Goal: Information Seeking & Learning: Learn about a topic

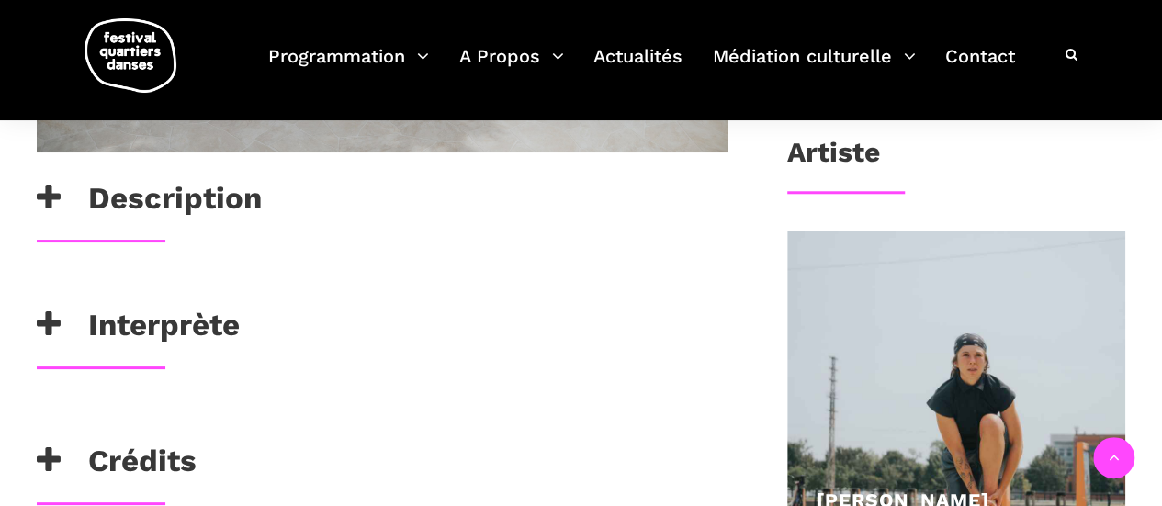
scroll to position [735, 0]
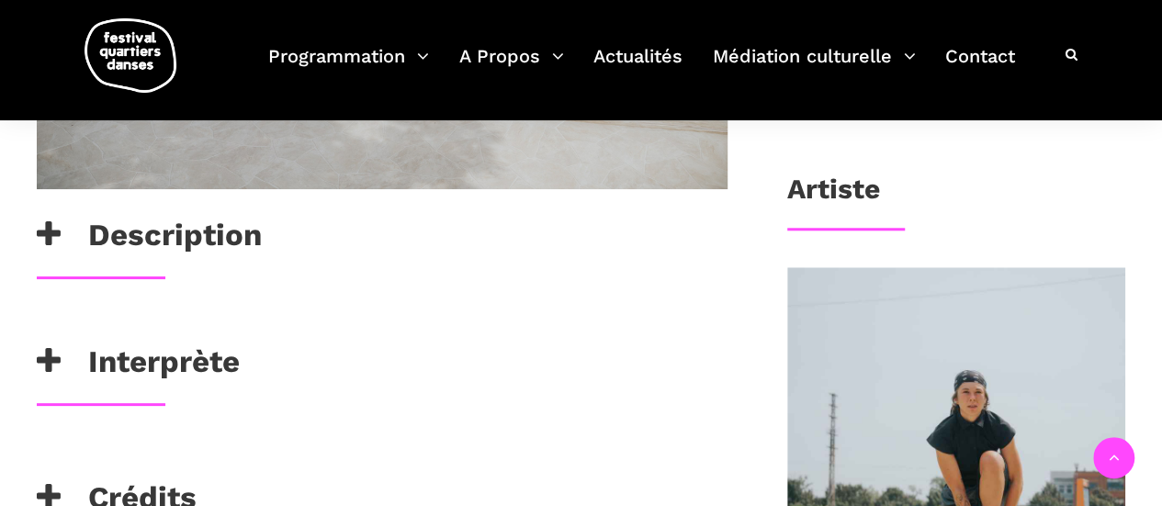
click at [179, 217] on h3 "Description" at bounding box center [149, 240] width 225 height 46
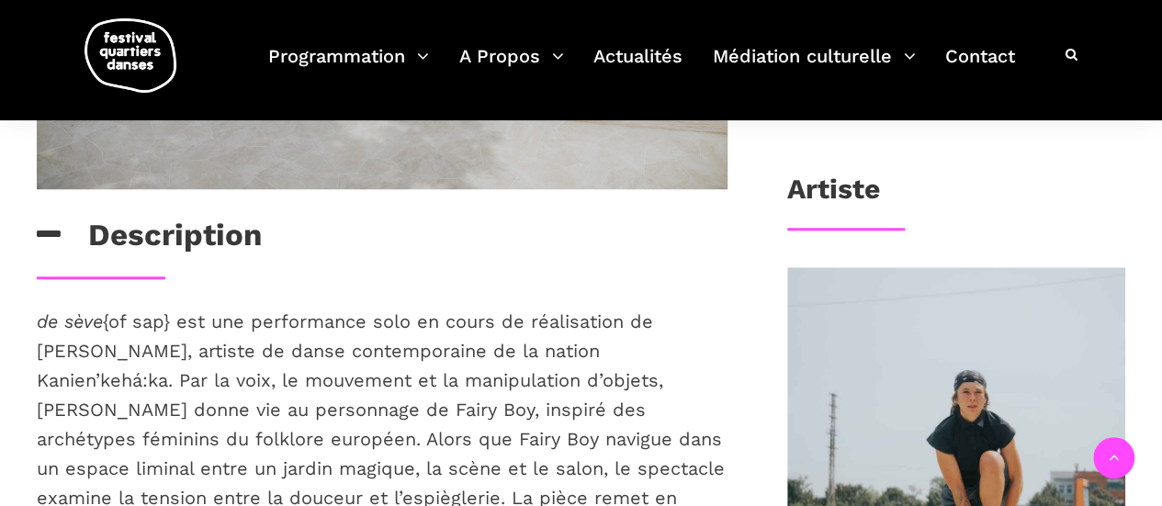
click at [174, 223] on h3 "Description" at bounding box center [149, 240] width 225 height 46
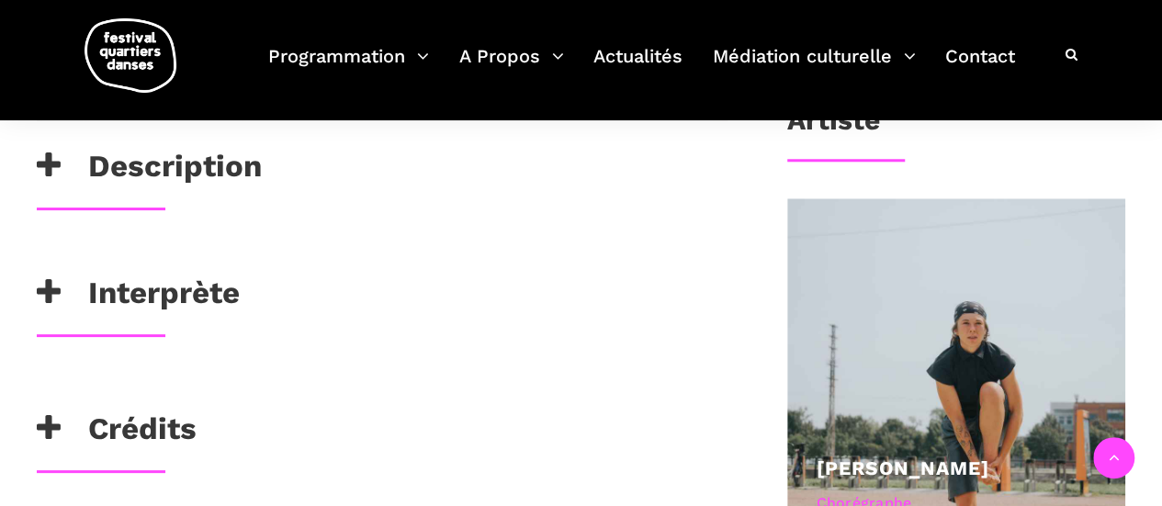
scroll to position [918, 0]
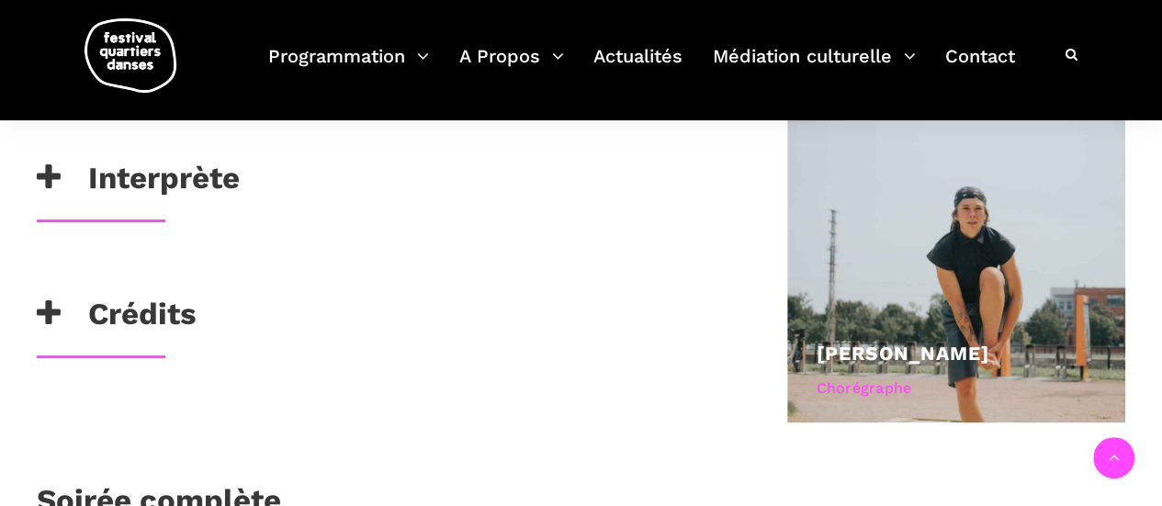
click at [183, 178] on h3 "Interprète" at bounding box center [138, 183] width 203 height 46
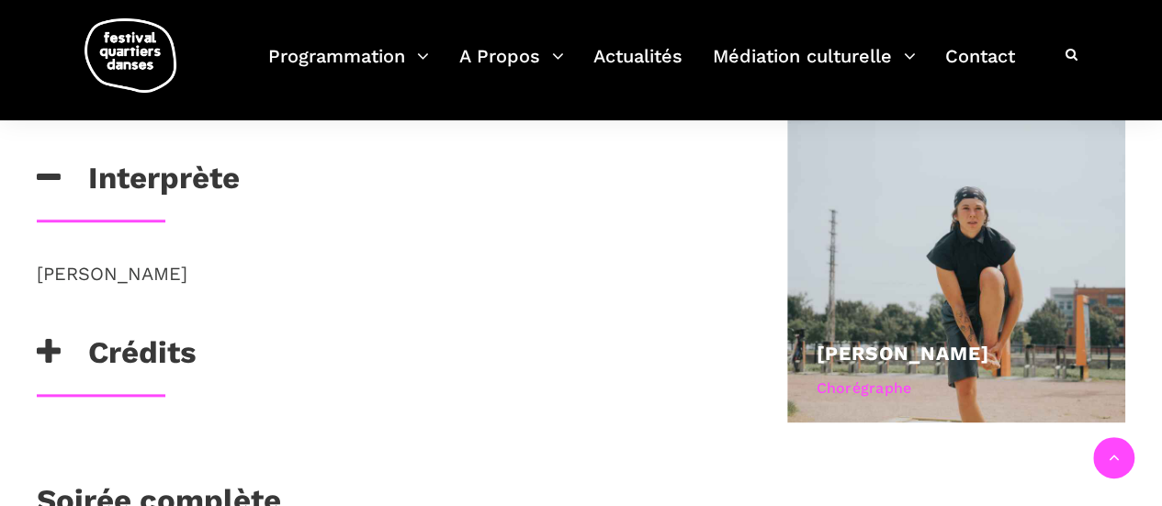
click at [183, 178] on h3 "Interprète" at bounding box center [138, 183] width 203 height 46
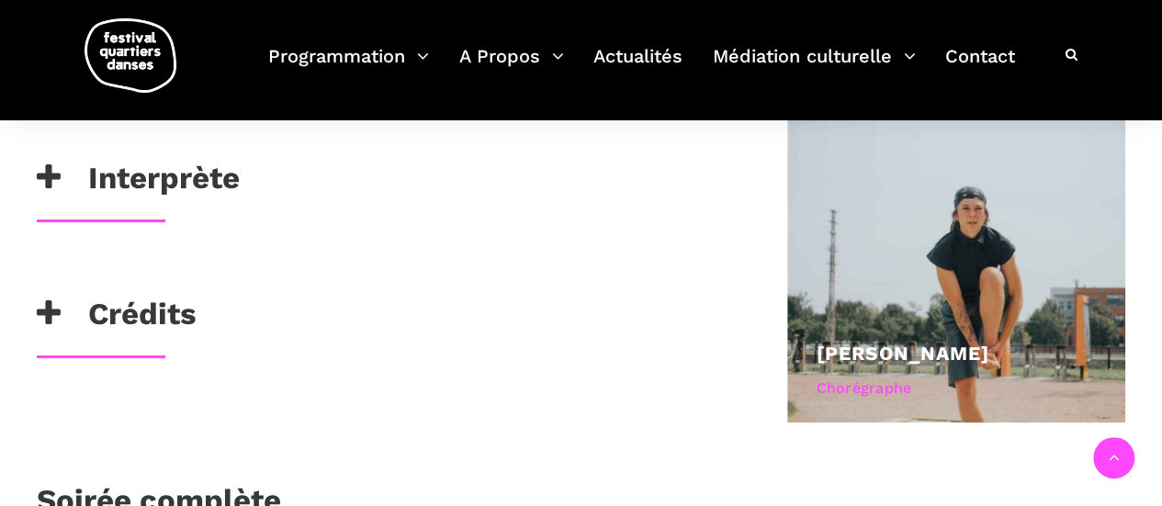
scroll to position [735, 0]
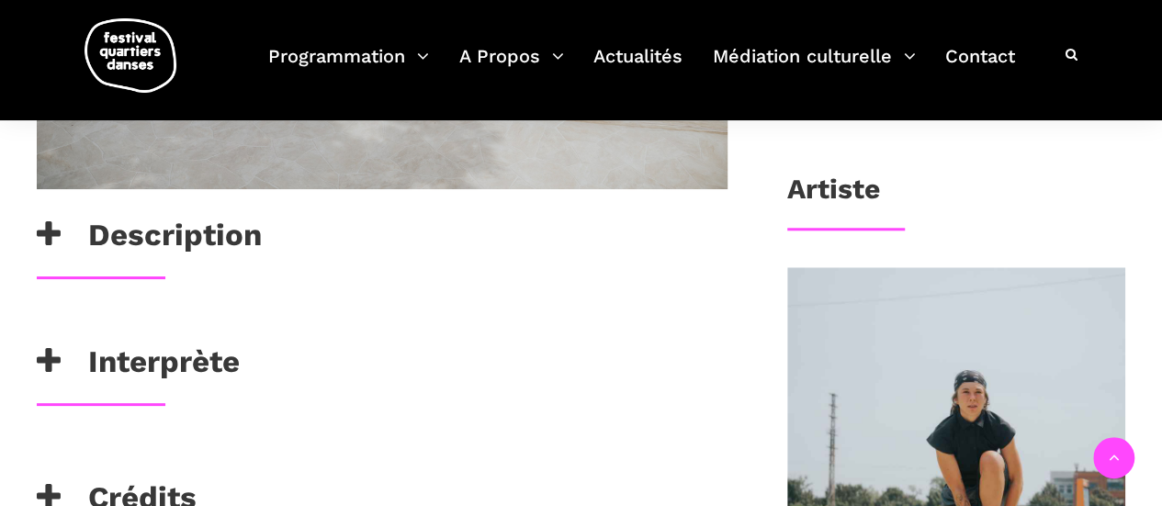
click at [163, 227] on h3 "Description" at bounding box center [149, 240] width 225 height 46
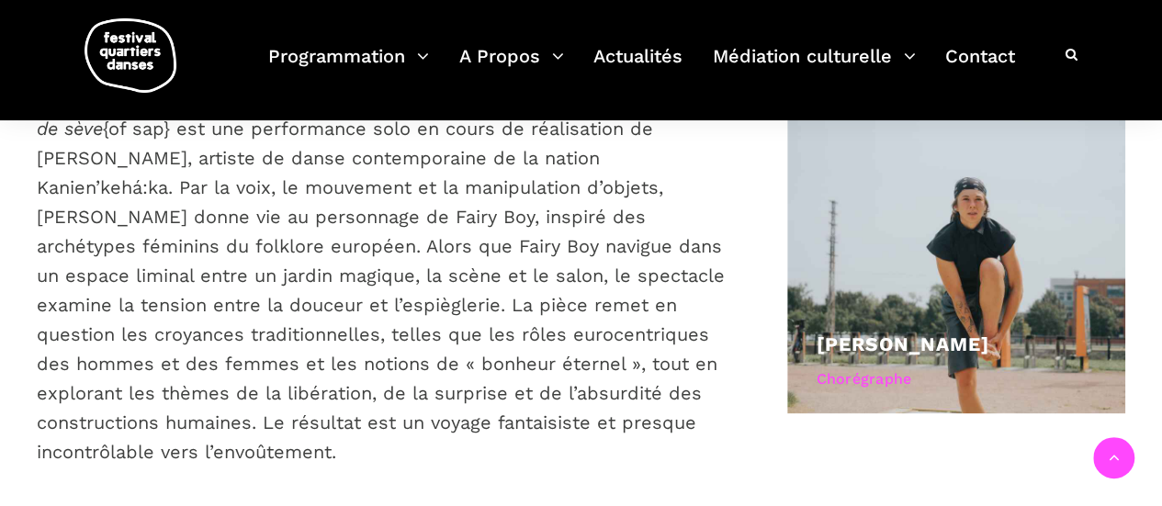
scroll to position [1010, 0]
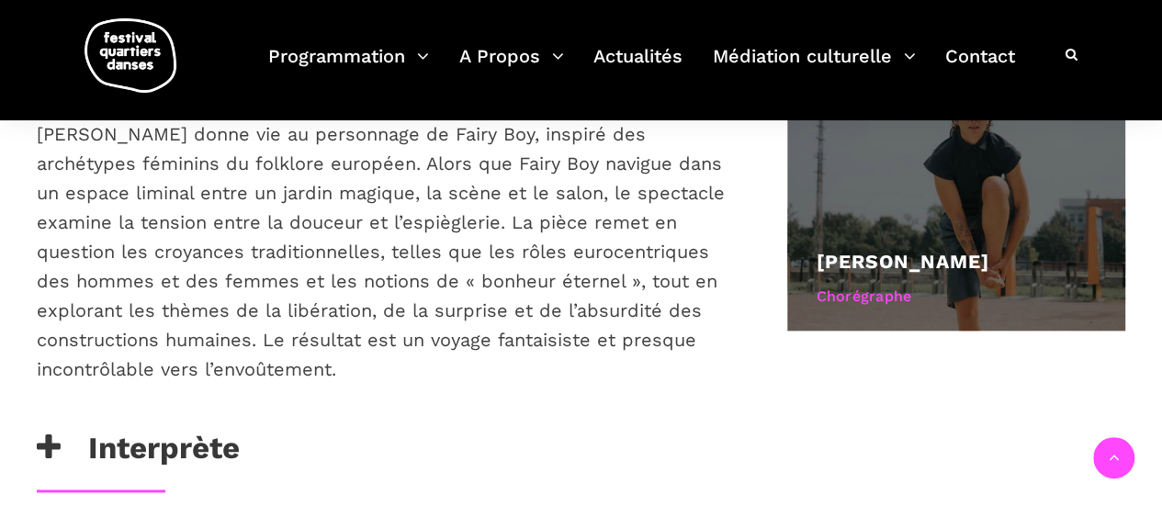
click at [1044, 183] on div at bounding box center [956, 161] width 338 height 338
click at [969, 201] on div at bounding box center [956, 161] width 338 height 338
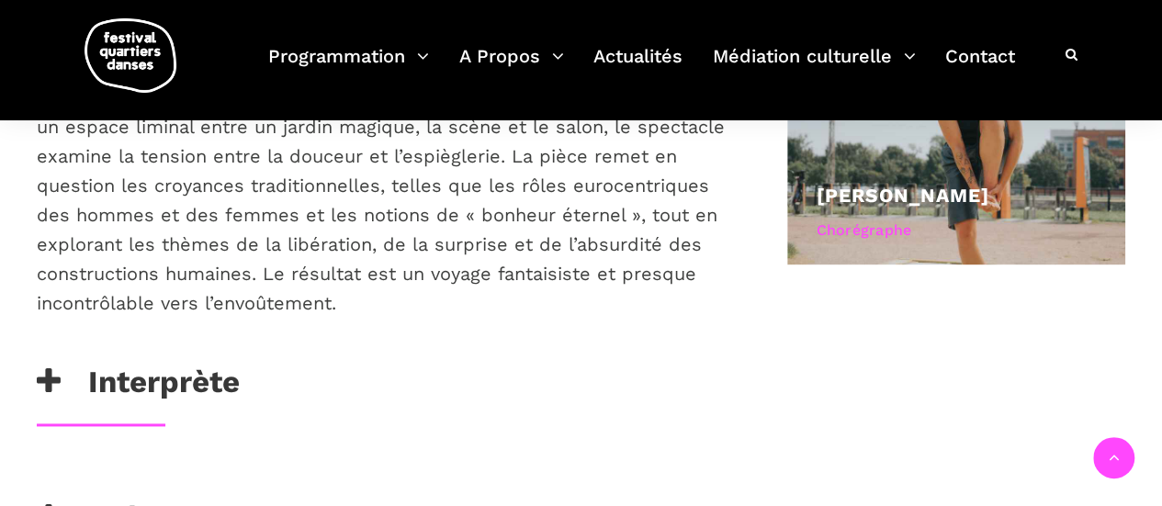
scroll to position [1286, 0]
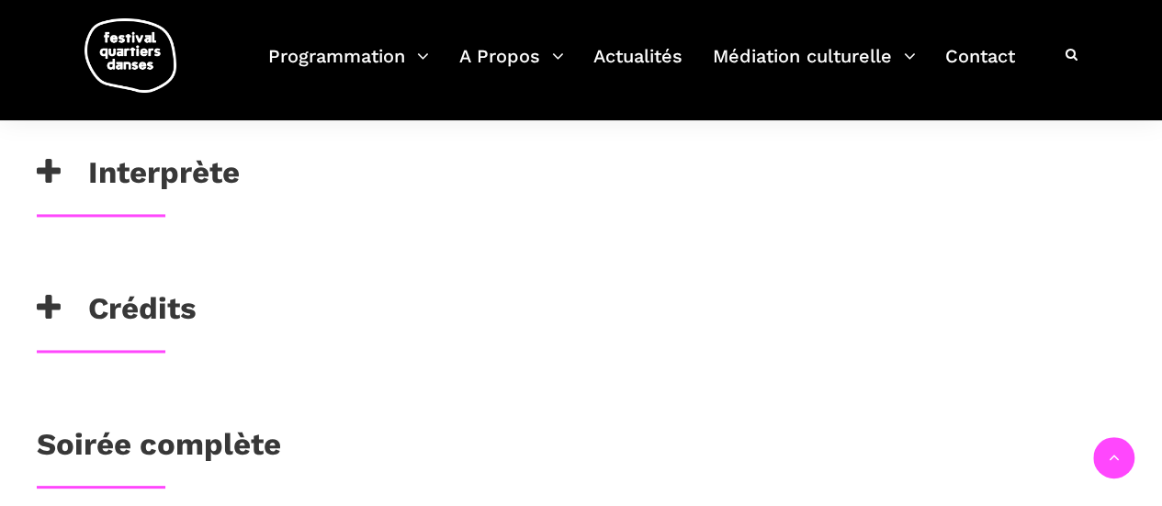
click at [135, 300] on h3 "Crédits" at bounding box center [117, 313] width 160 height 46
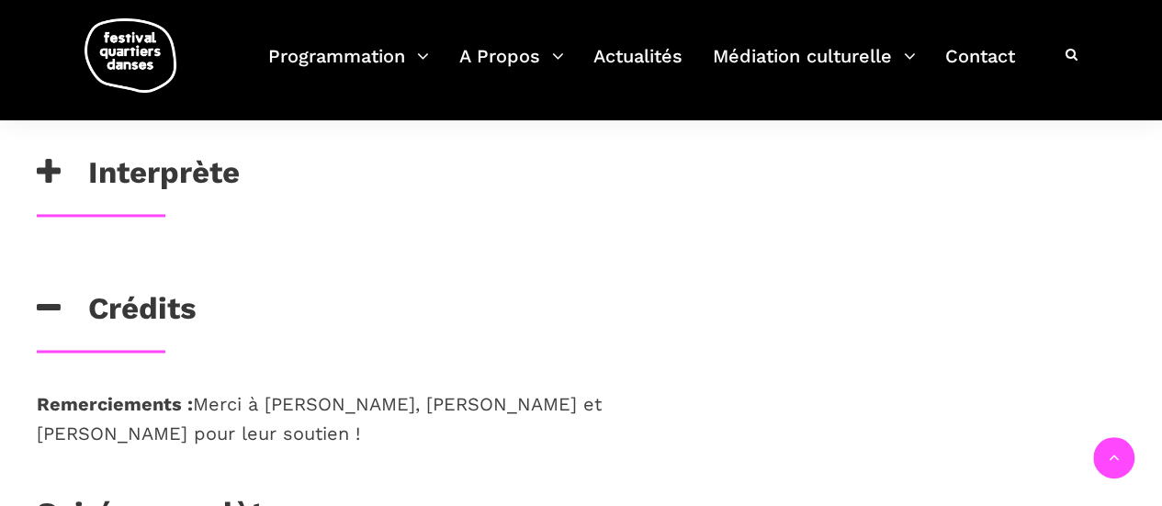
click at [135, 300] on h3 "Crédits" at bounding box center [117, 313] width 160 height 46
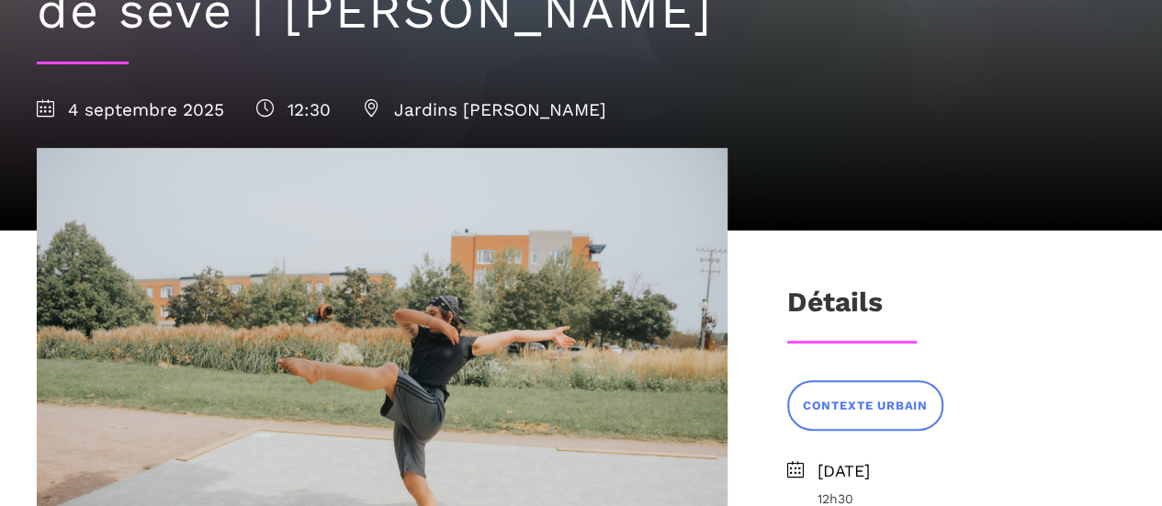
scroll to position [367, 0]
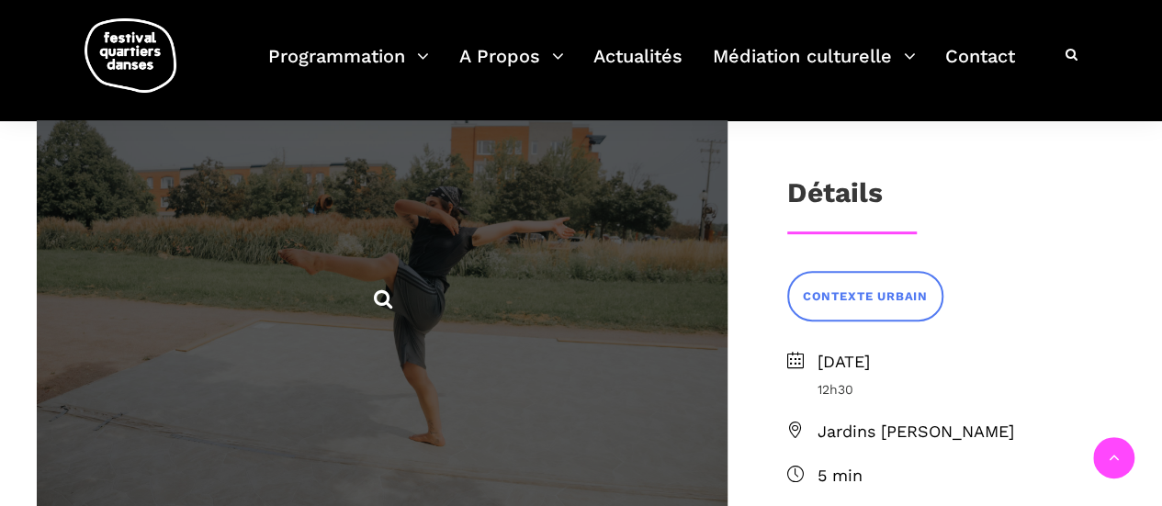
click at [400, 267] on span at bounding box center [382, 298] width 691 height 518
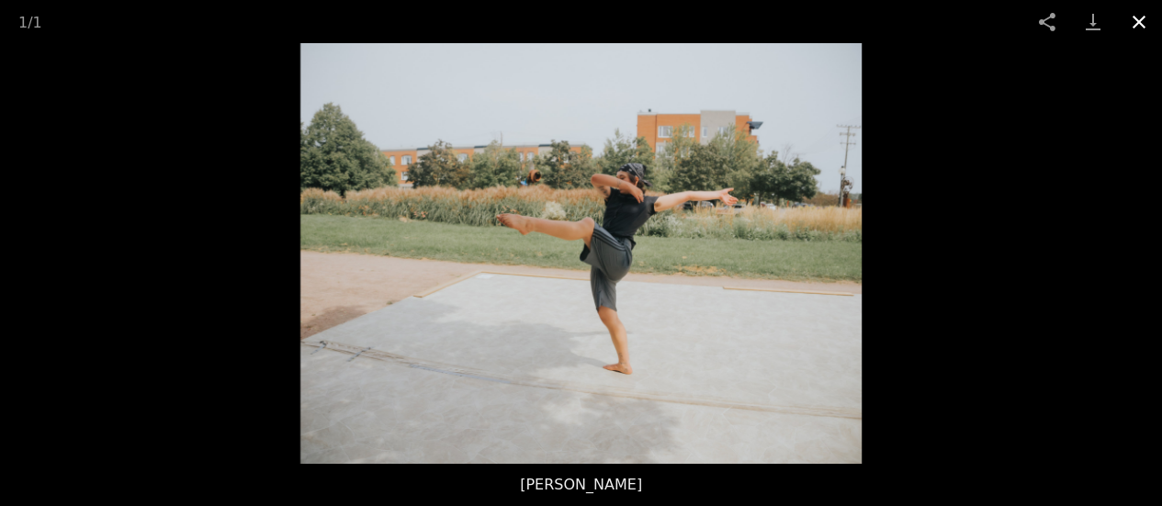
click at [1132, 13] on button "Close gallery" at bounding box center [1139, 21] width 46 height 43
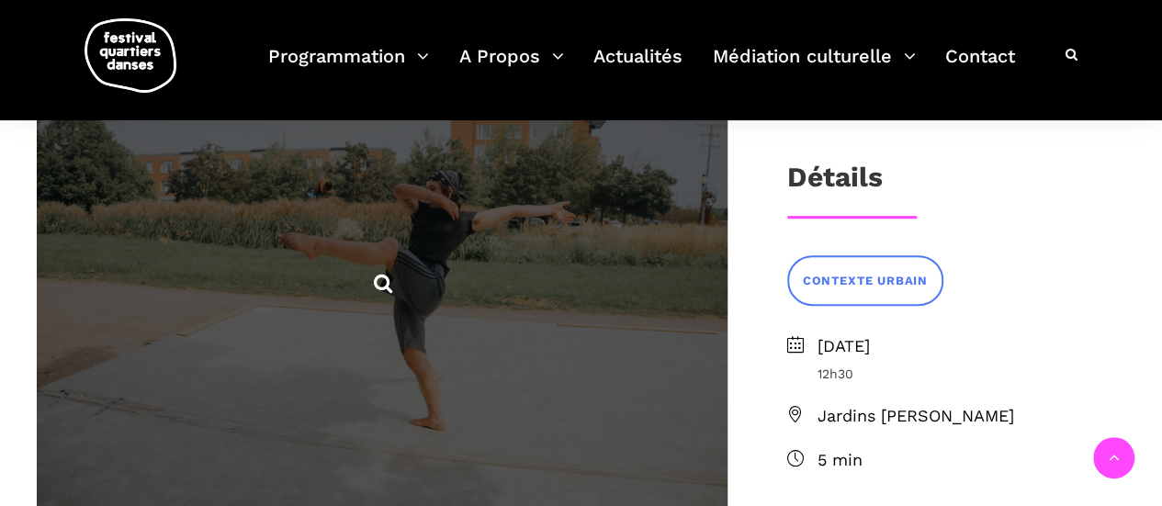
scroll to position [276, 0]
